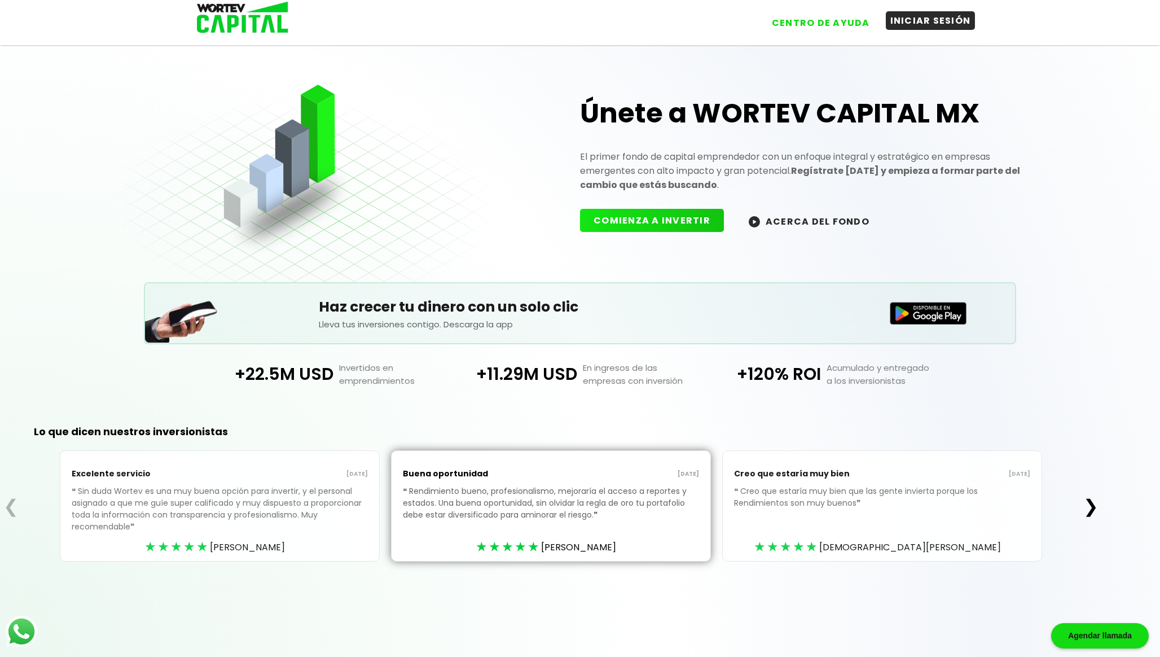
click at [913, 20] on button "INICIAR SESIÓN" at bounding box center [930, 20] width 90 height 19
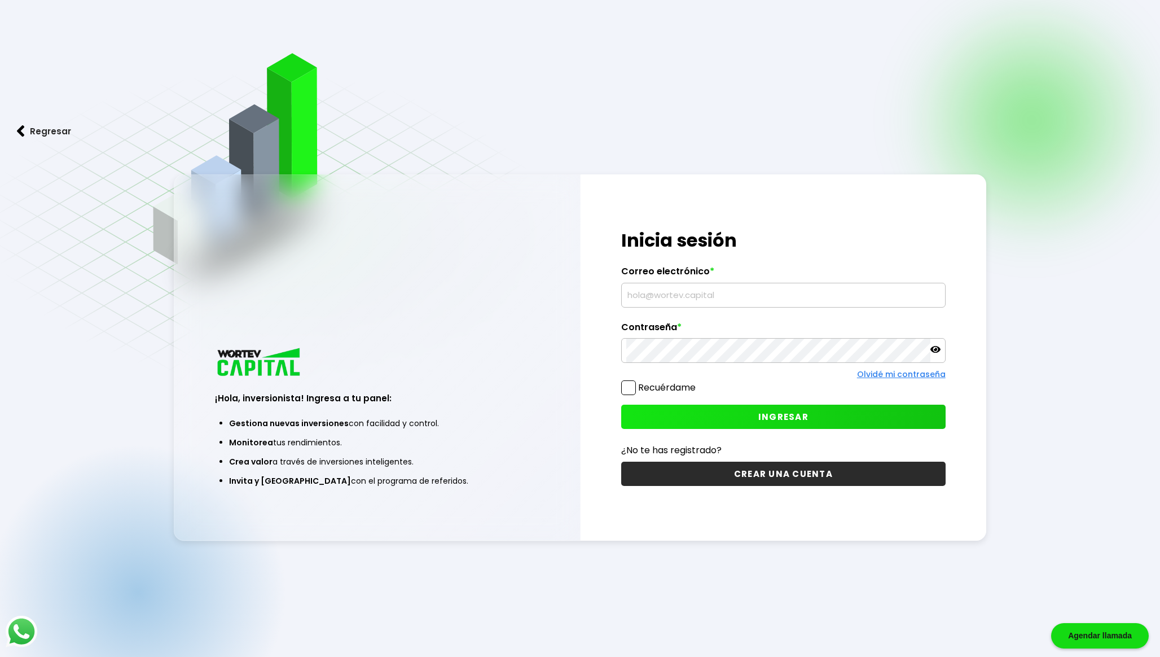
type input "[EMAIL_ADDRESS][DOMAIN_NAME]"
click at [743, 411] on button "INGRESAR" at bounding box center [783, 416] width 324 height 24
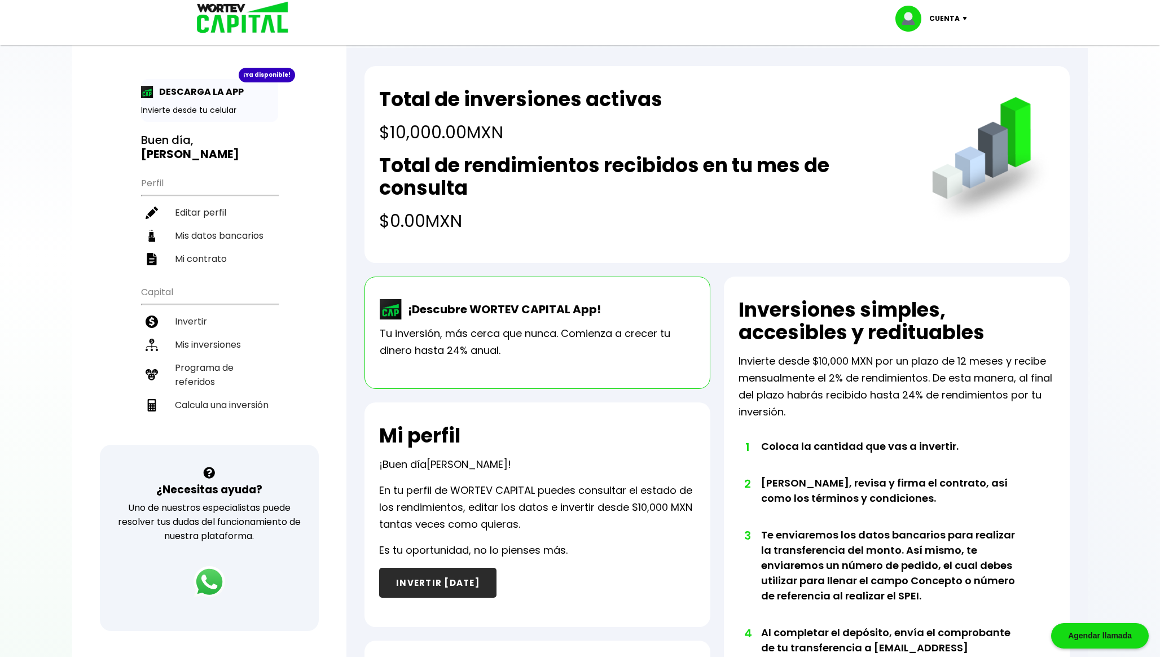
click at [586, 317] on p "¡Descubre WORTEV CAPITAL App!" at bounding box center [501, 309] width 199 height 17
click at [449, 347] on p "Tu inversión, más cerca que nunca. Comienza a crecer tu dinero hasta 24% anual." at bounding box center [537, 342] width 315 height 34
click at [398, 312] on img at bounding box center [391, 309] width 23 height 20
click at [404, 336] on p "Tu inversión, más cerca que nunca. Comienza a crecer tu dinero hasta 24% anual." at bounding box center [537, 342] width 315 height 34
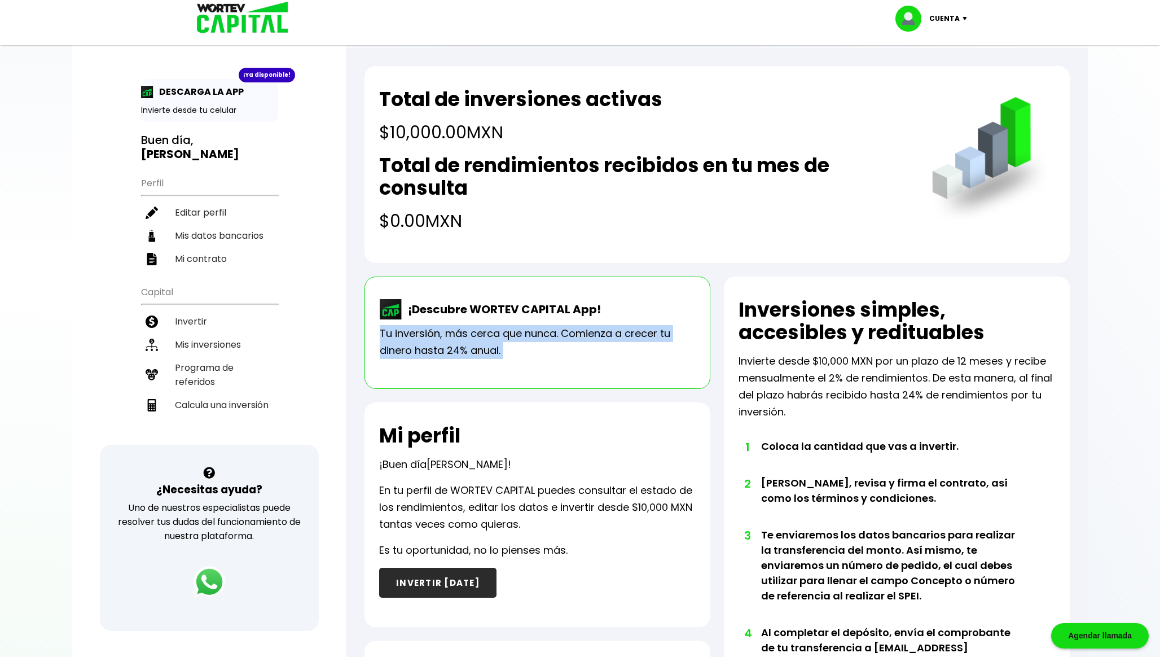
click at [404, 336] on p "Tu inversión, más cerca que nunca. Comienza a crecer tu dinero hasta 24% anual." at bounding box center [537, 342] width 315 height 34
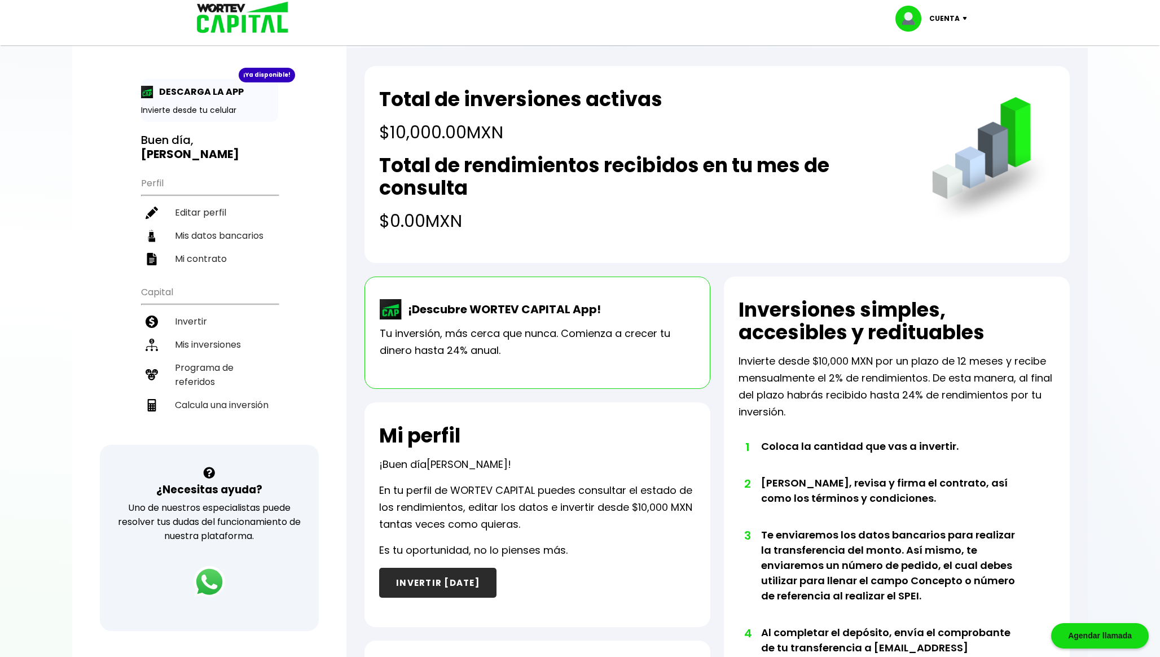
click at [435, 311] on p "¡Descubre WORTEV CAPITAL App!" at bounding box center [501, 309] width 199 height 17
click at [458, 313] on p "¡Descubre WORTEV CAPITAL App!" at bounding box center [501, 309] width 199 height 17
drag, startPoint x: 474, startPoint y: 307, endPoint x: 596, endPoint y: 303, distance: 121.3
click at [596, 303] on p "¡Descubre WORTEV CAPITAL App!" at bounding box center [501, 309] width 199 height 17
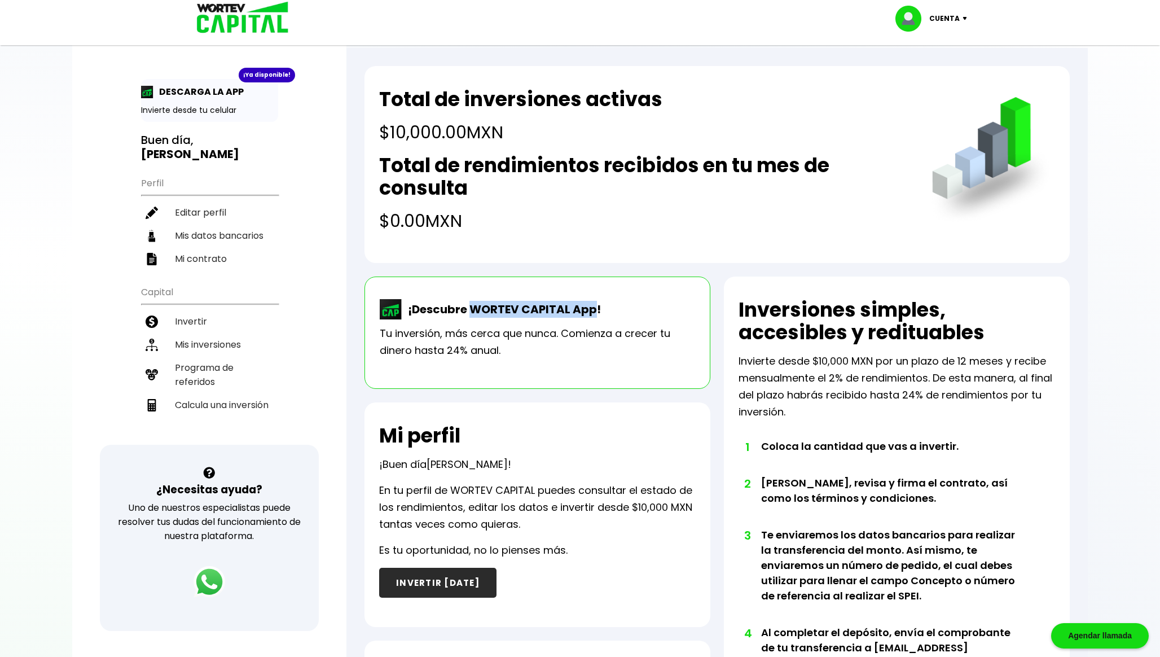
copy p "WORTEV CAPITAL App"
click at [219, 310] on li "Invertir" at bounding box center [209, 321] width 137 height 23
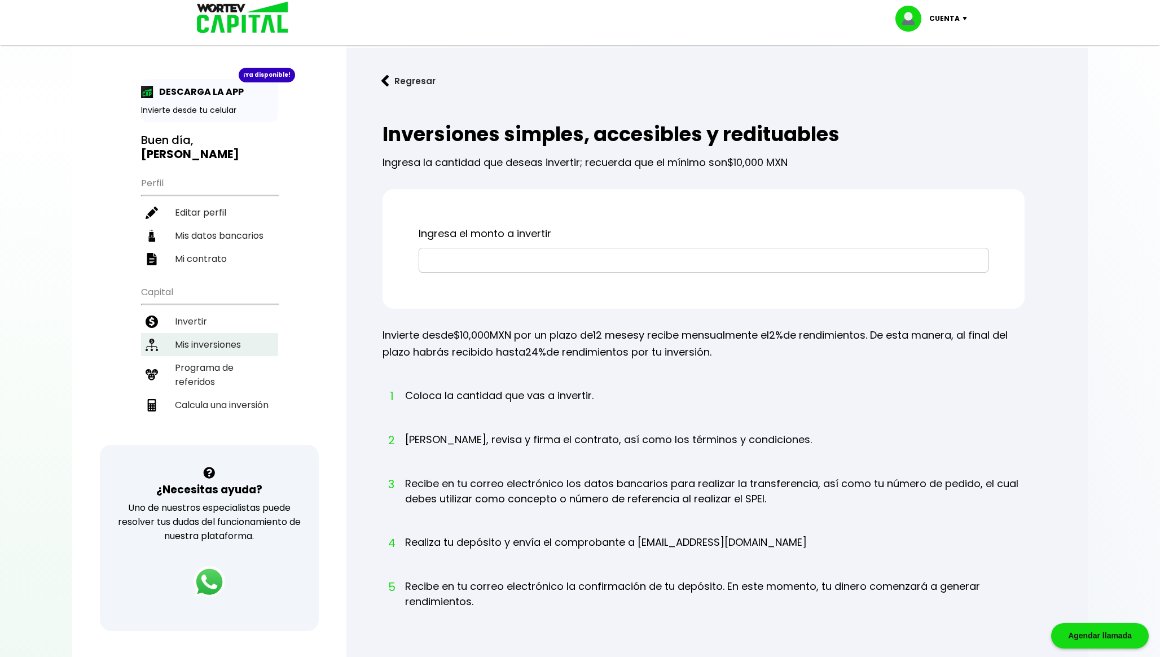
click at [237, 346] on li "Mis inversiones" at bounding box center [209, 344] width 137 height 23
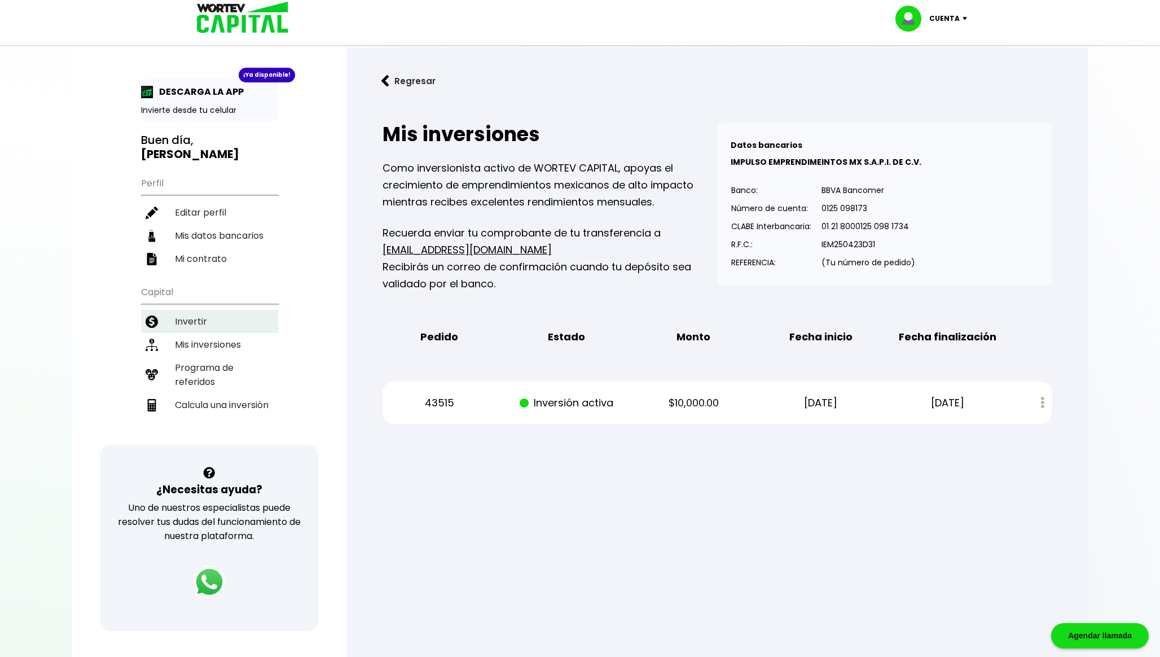
click at [193, 318] on li "Invertir" at bounding box center [209, 321] width 137 height 23
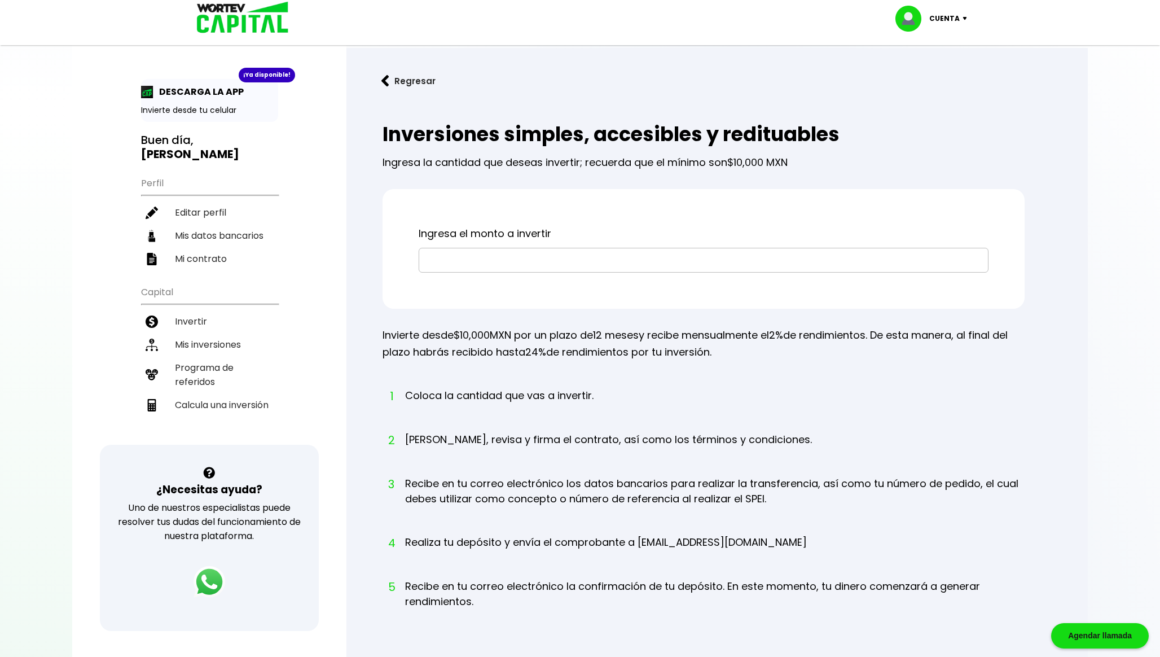
click at [748, 328] on p "Invierte desde $10,000 MXN por un plazo de 12 meses y recibe mensualmente el 2%…" at bounding box center [703, 344] width 642 height 34
click at [212, 96] on p "DESCARGA LA APP" at bounding box center [198, 92] width 90 height 14
click at [206, 110] on p "Invierte desde tu celular" at bounding box center [209, 110] width 137 height 12
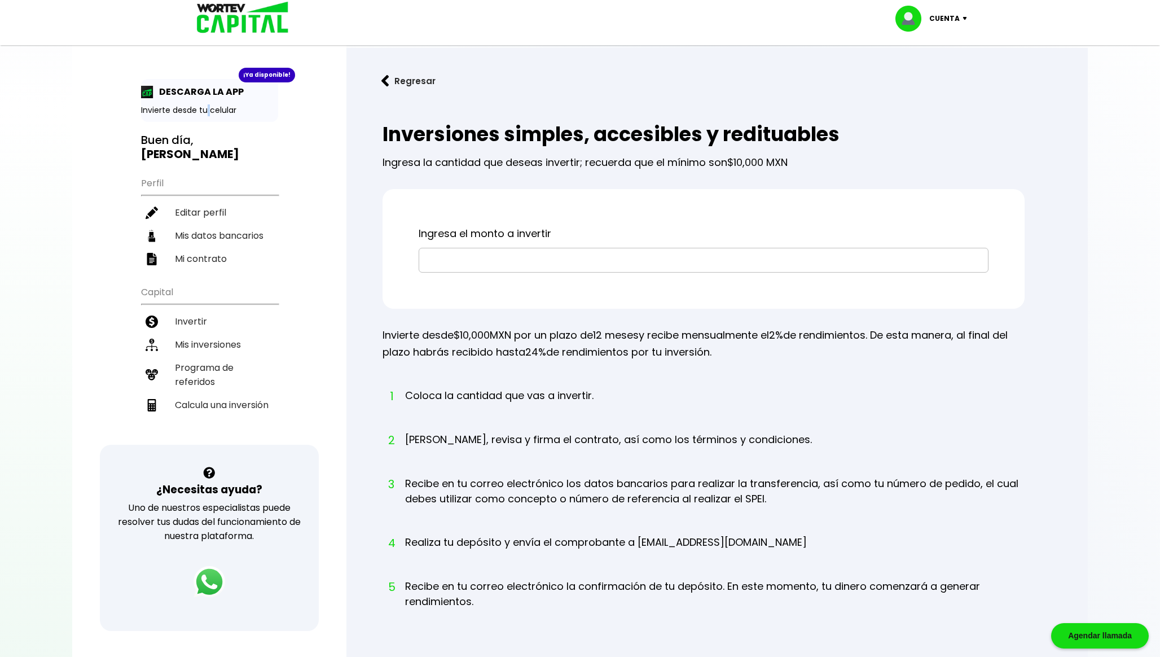
click at [206, 110] on p "Invierte desde tu celular" at bounding box center [209, 110] width 137 height 12
click at [260, 68] on div "¡Ya disponible!" at bounding box center [267, 75] width 56 height 15
click at [258, 78] on div "¡Ya disponible!" at bounding box center [267, 75] width 56 height 15
click at [948, 23] on p "Cuenta" at bounding box center [944, 18] width 30 height 17
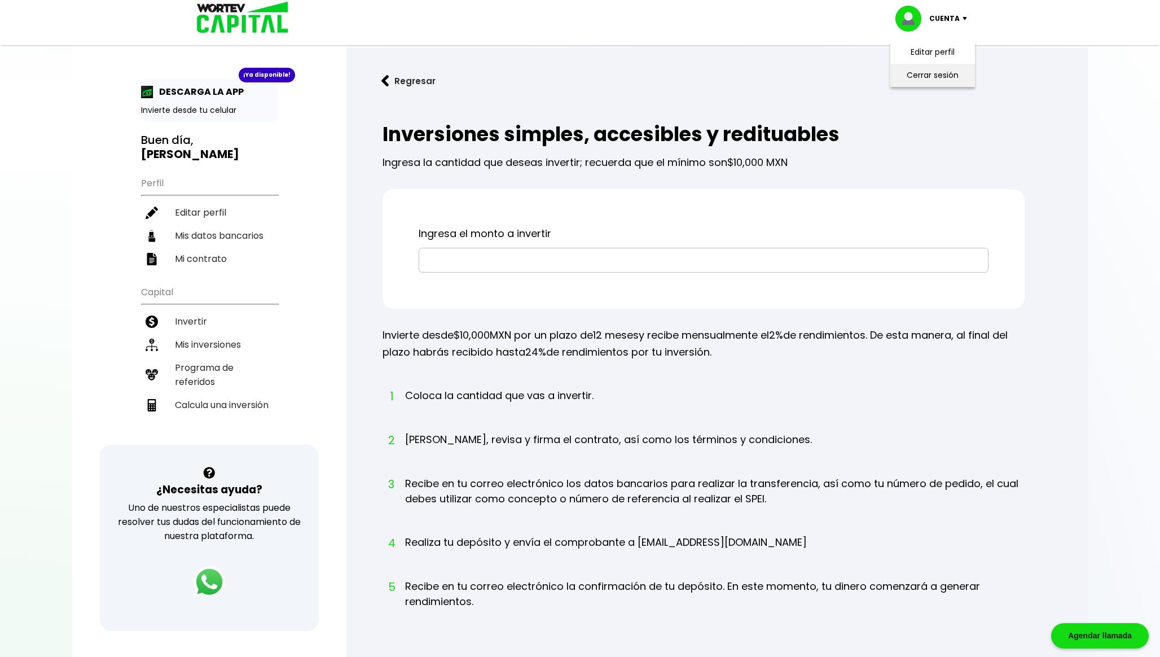
click at [923, 78] on li "Cerrar sesión" at bounding box center [932, 75] width 90 height 23
